Goal: Task Accomplishment & Management: Manage account settings

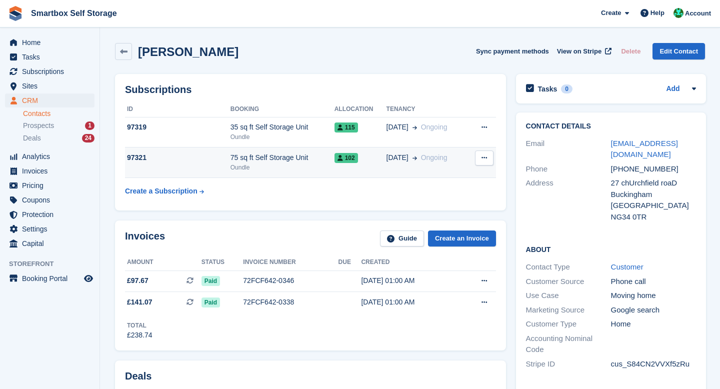
click at [391, 155] on span "[DATE]" at bounding box center [397, 157] width 22 height 10
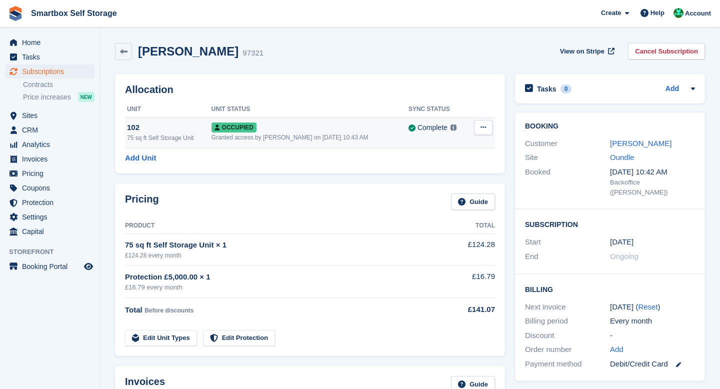
click at [479, 131] on button at bounding box center [483, 127] width 18 height 15
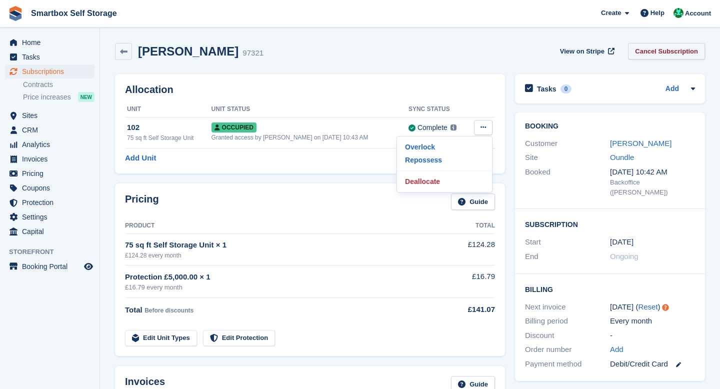
click at [641, 52] on link "Cancel Subscription" at bounding box center [666, 51] width 77 height 16
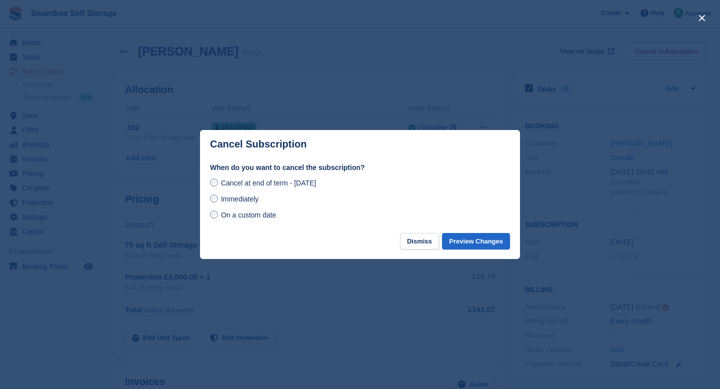
click at [260, 214] on span "On a custom date" at bounding box center [248, 215] width 55 height 8
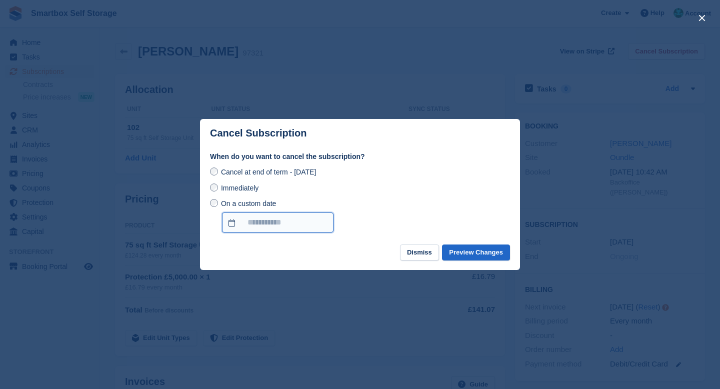
click at [271, 215] on input "On a custom date" at bounding box center [277, 222] width 111 height 20
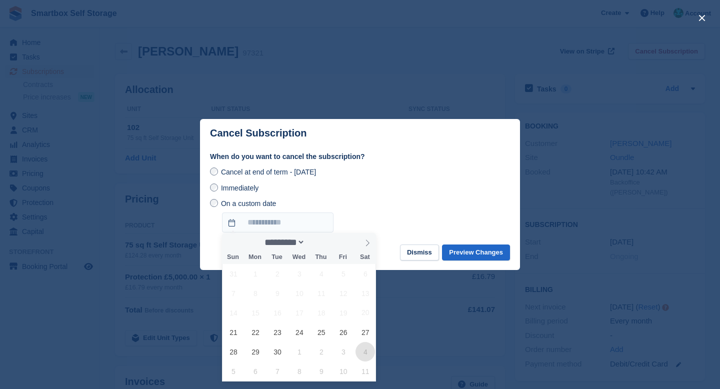
click at [361, 355] on span "4" at bounding box center [364, 351] width 19 height 19
type input "**********"
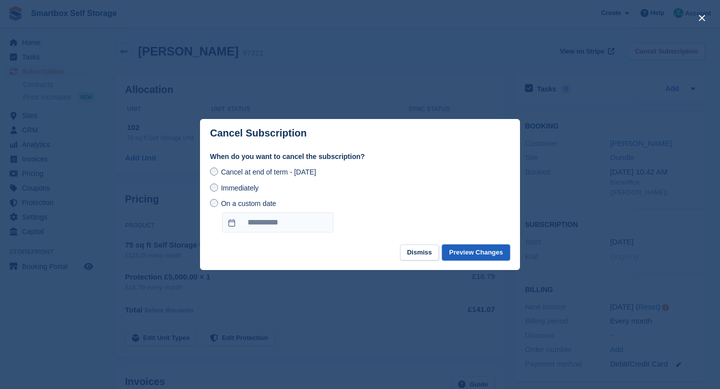
click at [473, 255] on button "Preview Changes" at bounding box center [476, 252] width 68 height 16
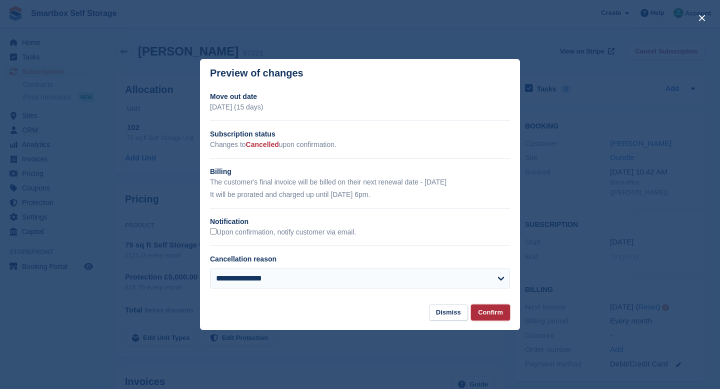
click at [493, 312] on button "Confirm" at bounding box center [490, 312] width 39 height 16
